Goal: Navigation & Orientation: Find specific page/section

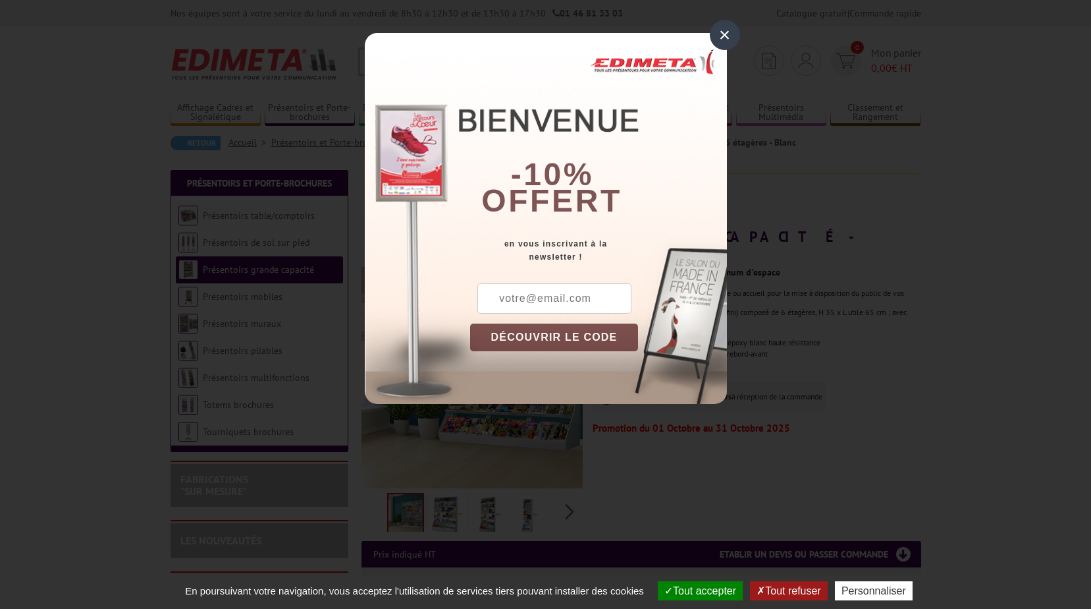
click at [726, 40] on div "×" at bounding box center [725, 35] width 30 height 30
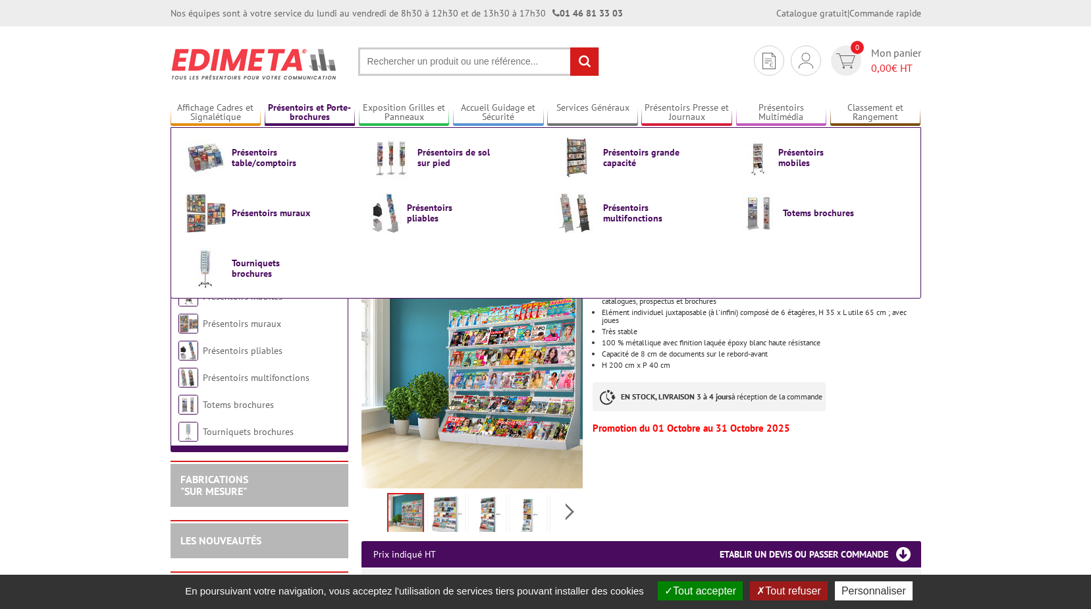
click at [313, 118] on link "Présentoirs et Porte-brochures" at bounding box center [310, 113] width 91 height 22
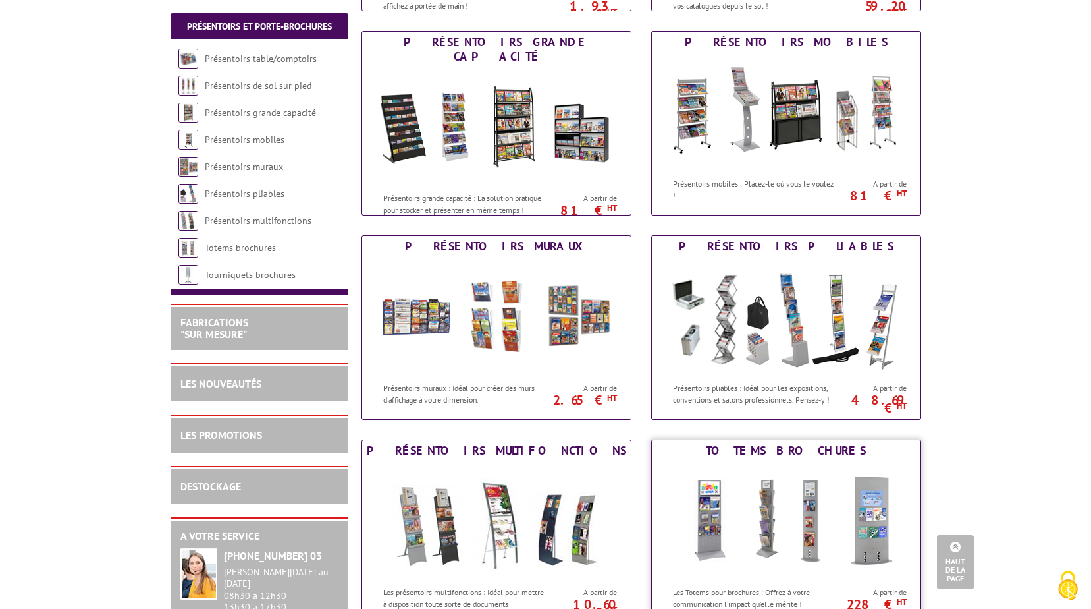
scroll to position [329, 0]
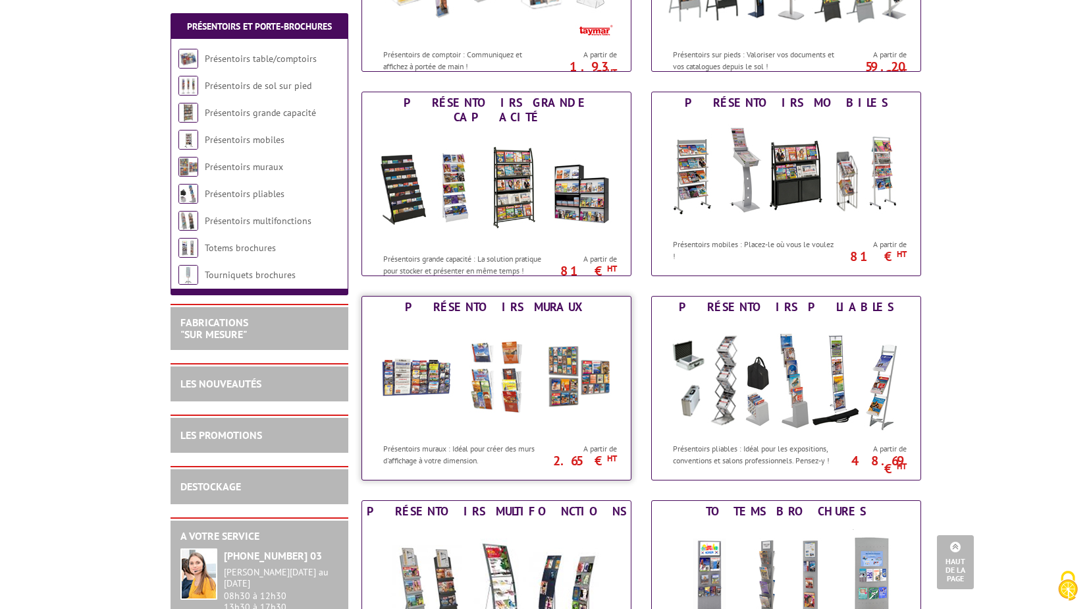
click at [543, 385] on img at bounding box center [497, 376] width 244 height 119
